Goal: Navigation & Orientation: Understand site structure

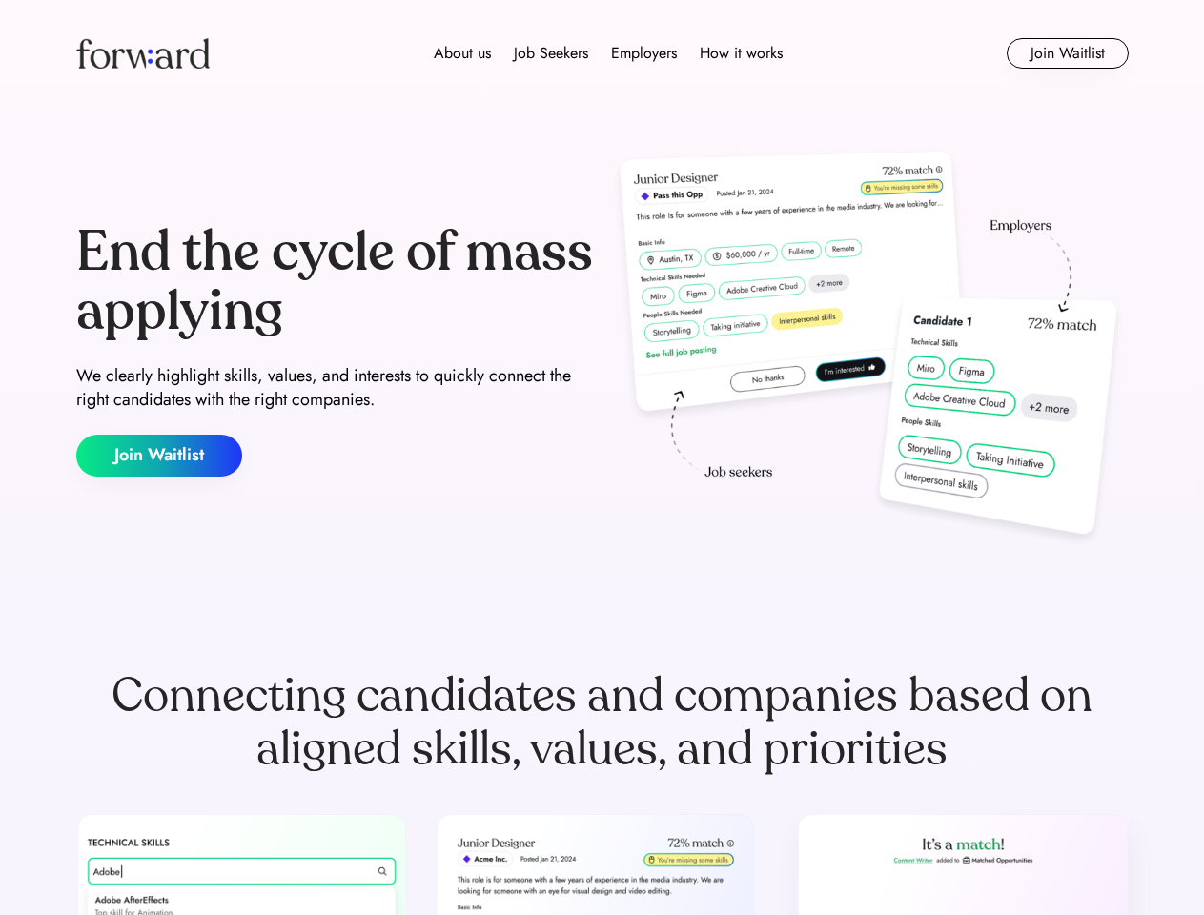
click at [602, 458] on div "End the cycle of mass applying We clearly highlight skills, values, and interes…" at bounding box center [602, 350] width 1052 height 410
click at [602, 53] on div "About us Job Seekers Employers How it works" at bounding box center [608, 53] width 751 height 23
click at [143, 53] on img at bounding box center [142, 53] width 133 height 31
click at [608, 53] on div "About us Job Seekers Employers How it works" at bounding box center [608, 53] width 751 height 23
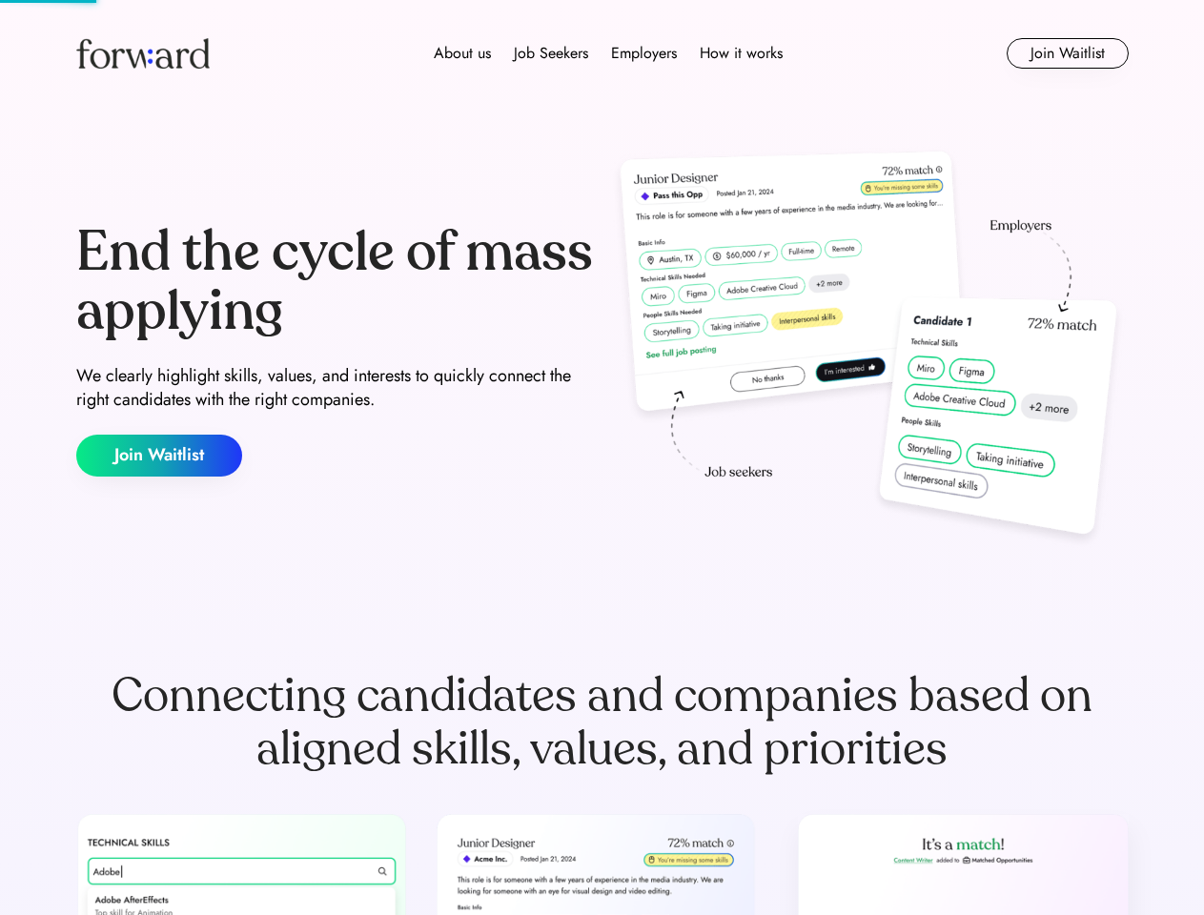
click at [462, 53] on div "About us" at bounding box center [462, 53] width 57 height 23
click at [551, 53] on div "Job Seekers" at bounding box center [551, 53] width 74 height 23
click at [643, 53] on div "Employers" at bounding box center [644, 53] width 66 height 23
click at [740, 53] on div "How it works" at bounding box center [741, 53] width 83 height 23
click at [1067, 53] on button "Join Waitlist" at bounding box center [1068, 53] width 122 height 31
